Goal: Navigation & Orientation: Find specific page/section

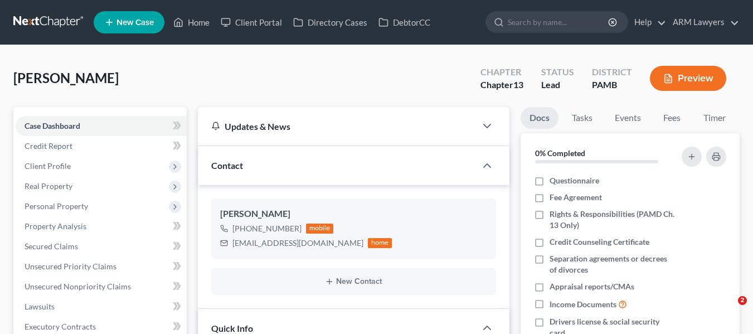
select select "10"
click at [22, 15] on link at bounding box center [48, 22] width 71 height 20
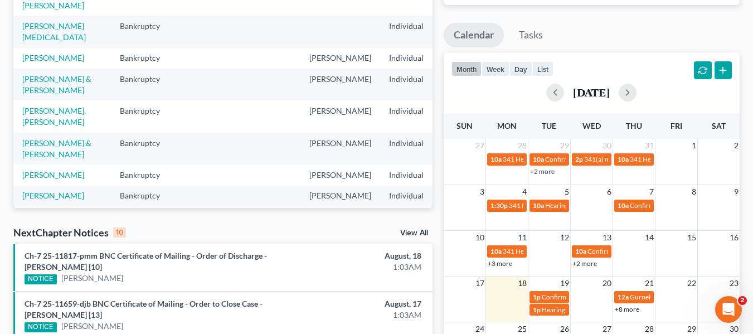
scroll to position [167, 0]
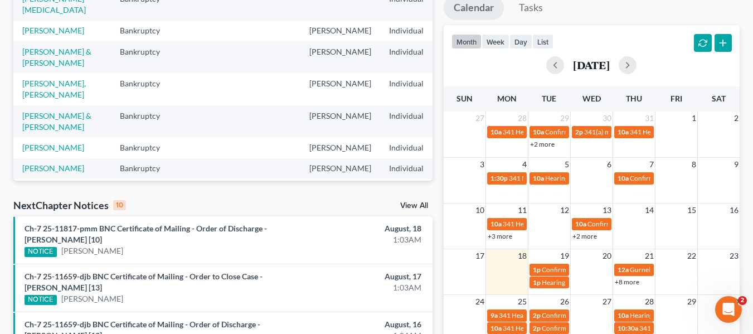
click at [625, 281] on link "+8 more" at bounding box center [627, 282] width 25 height 8
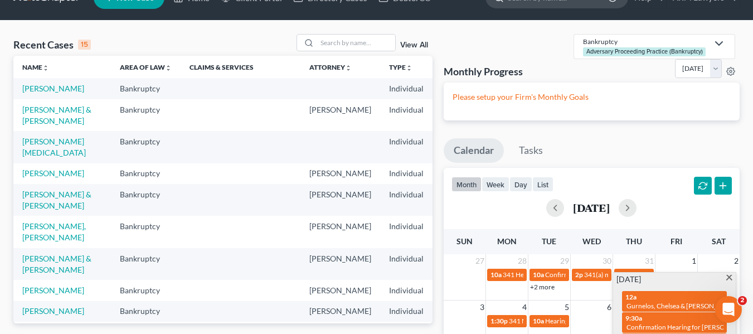
scroll to position [0, 0]
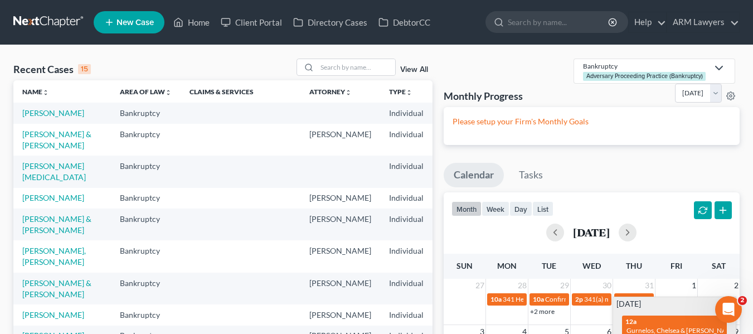
click at [455, 35] on ul "New Case Home Client Portal Directory Cases DebtorCC - No Result - See all resu…" at bounding box center [417, 22] width 646 height 29
